Goal: Task Accomplishment & Management: Use online tool/utility

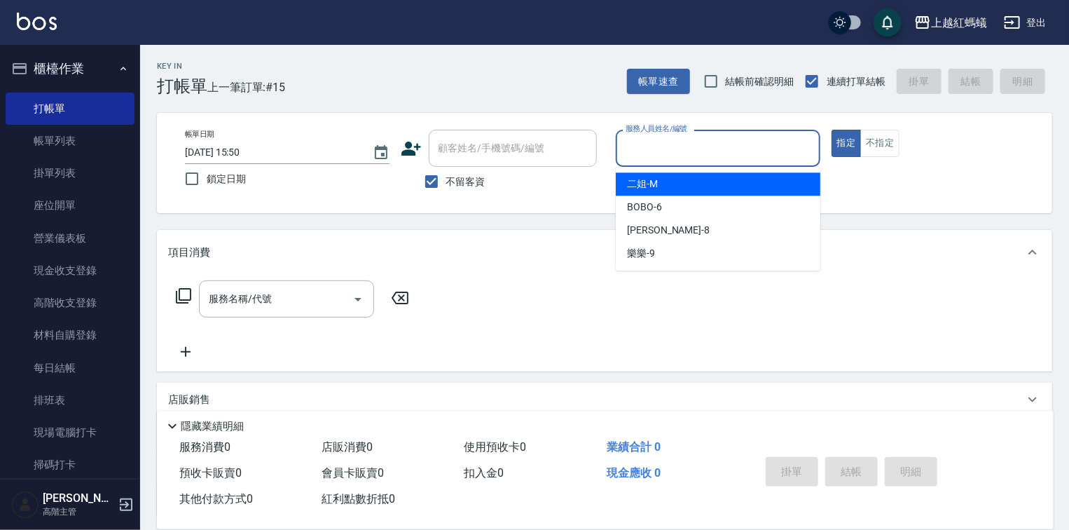
click at [646, 149] on input "服務人員姓名/編號" at bounding box center [718, 148] width 192 height 25
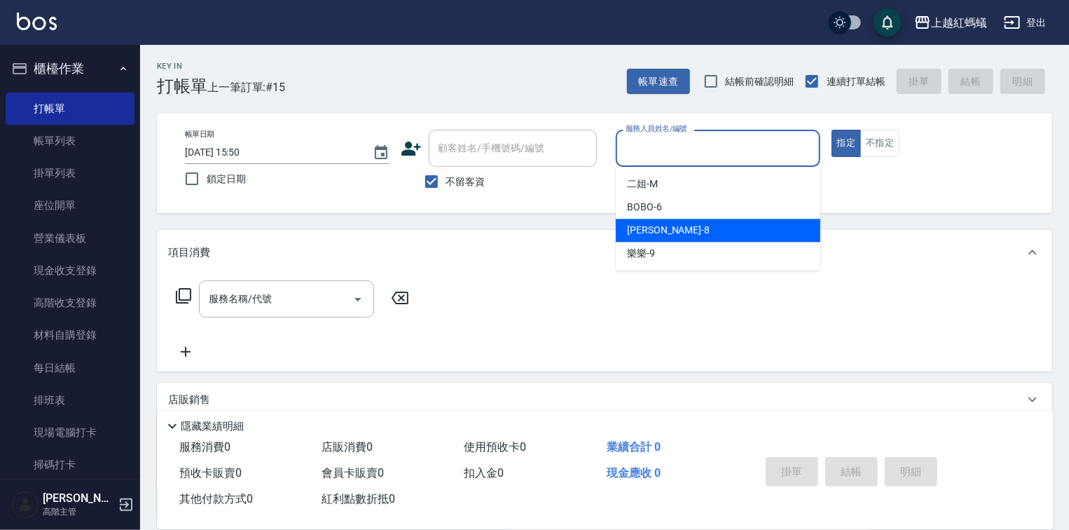
click at [669, 229] on div "[PERSON_NAME] -8" at bounding box center [718, 230] width 205 height 23
type input "[PERSON_NAME]-8"
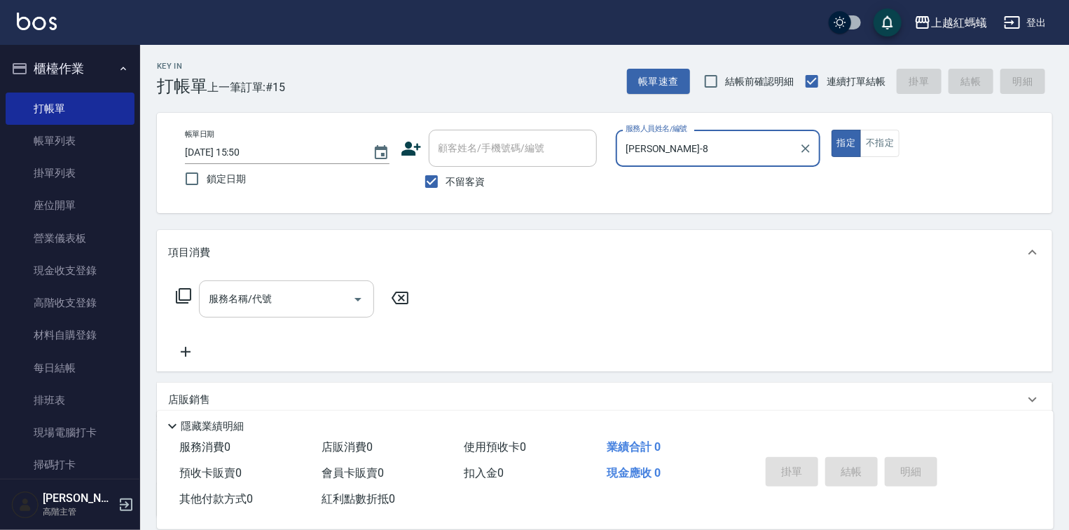
drag, startPoint x: 327, startPoint y: 296, endPoint x: 325, endPoint y: 306, distance: 10.7
click at [326, 296] on input "服務名稱/代號" at bounding box center [276, 299] width 142 height 25
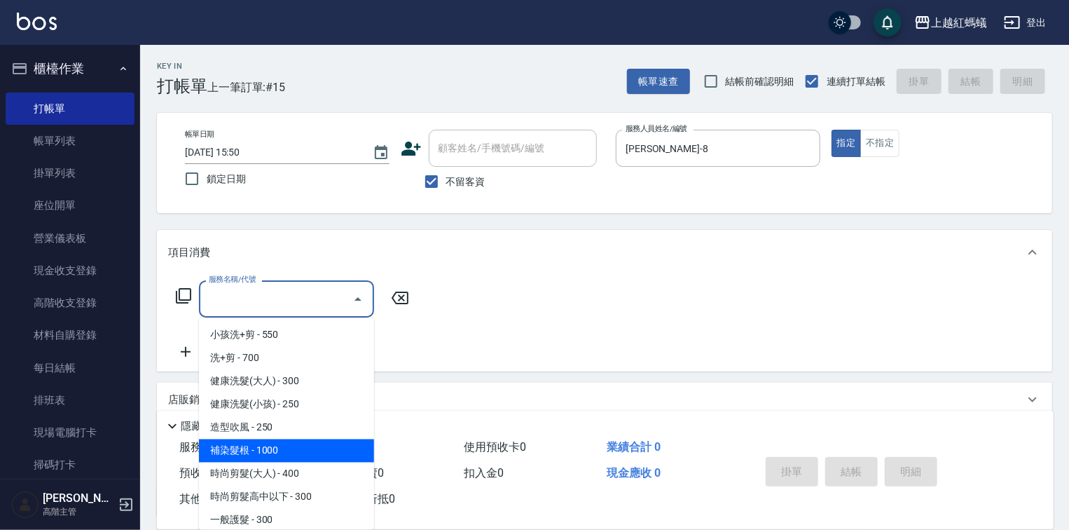
click at [298, 457] on span "補染髮根 - 1000" at bounding box center [286, 450] width 175 height 23
type input "補染髮根(204)"
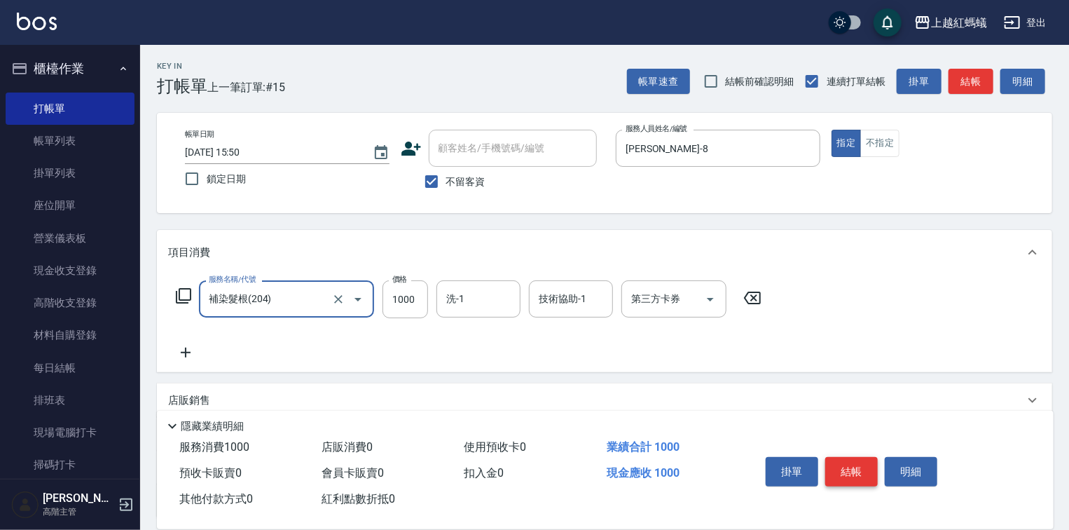
click at [860, 463] on button "結帳" at bounding box center [851, 471] width 53 height 29
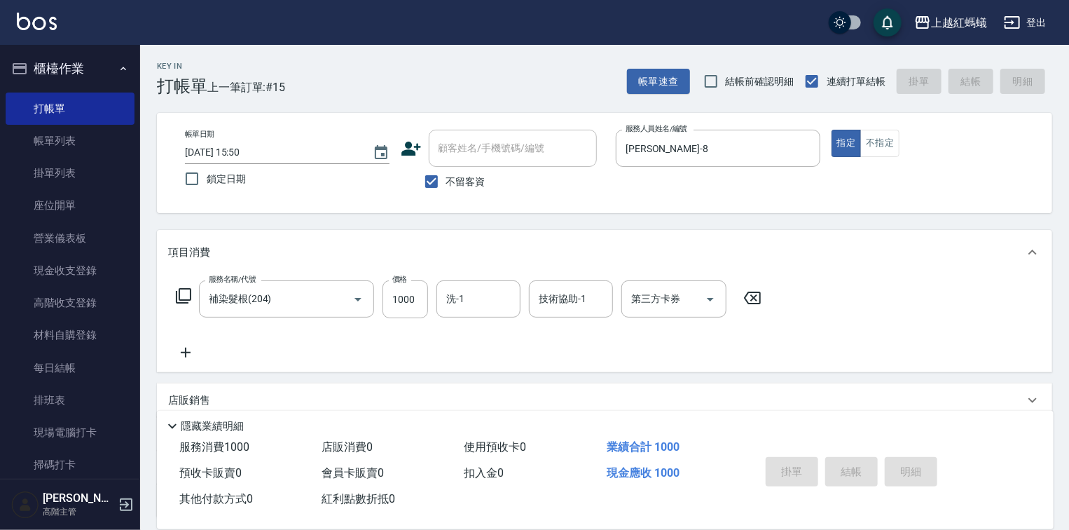
type input "[DATE] 16:39"
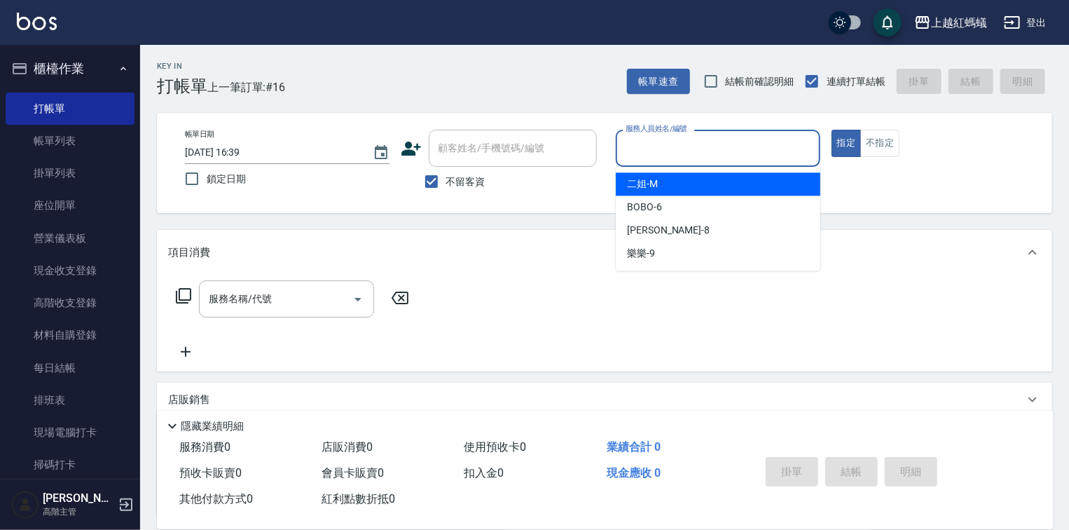
click at [660, 160] on input "服務人員姓名/編號" at bounding box center [718, 148] width 192 height 25
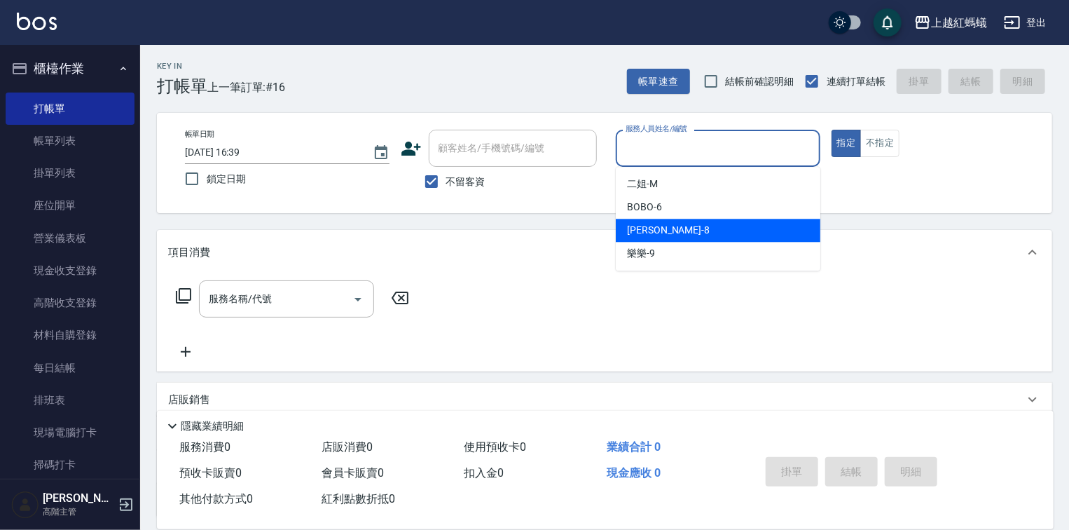
click at [653, 230] on span "[PERSON_NAME] -8" at bounding box center [668, 230] width 83 height 15
type input "[PERSON_NAME]-8"
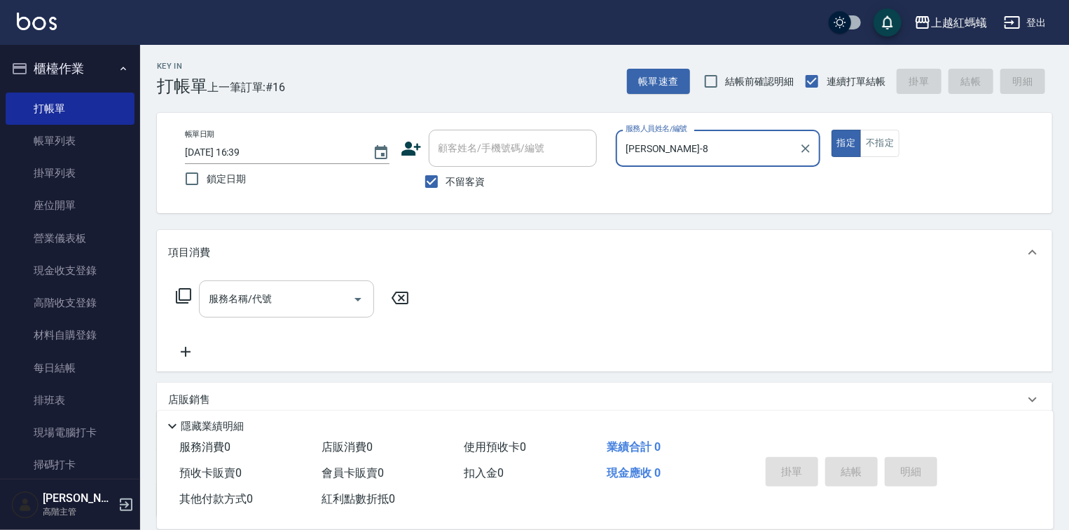
click at [285, 307] on input "服務名稱/代號" at bounding box center [276, 299] width 142 height 25
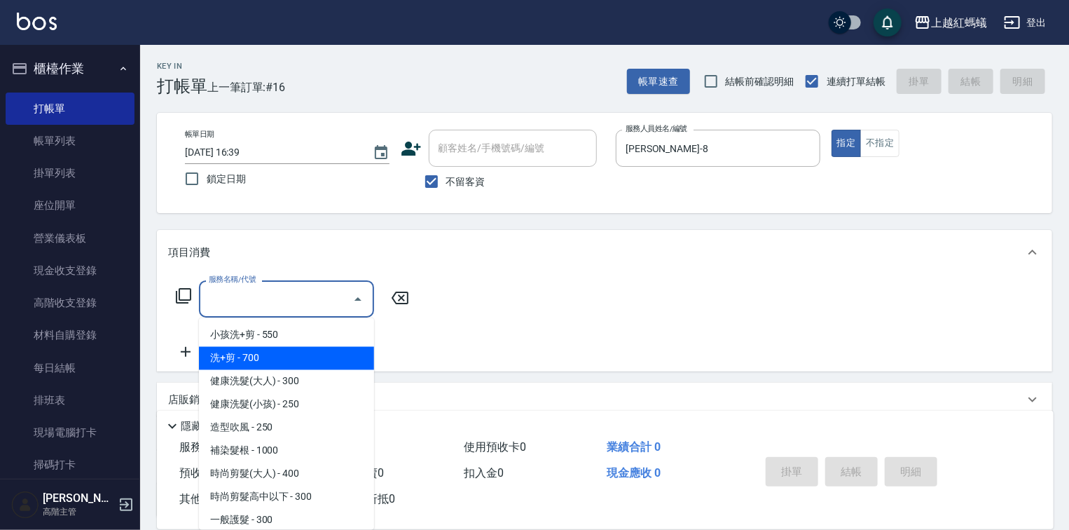
click at [247, 358] on span "洗+剪 - 700" at bounding box center [286, 358] width 175 height 23
type input "洗+剪(200)"
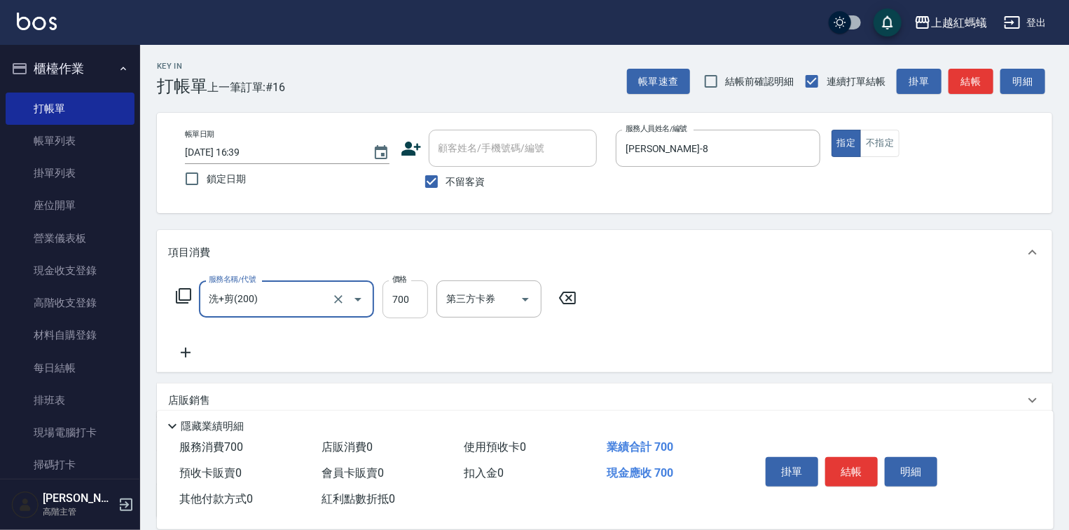
click at [408, 290] on input "700" at bounding box center [406, 299] width 46 height 38
type input "600"
click at [853, 474] on button "結帳" at bounding box center [851, 471] width 53 height 29
